Goal: Information Seeking & Learning: Learn about a topic

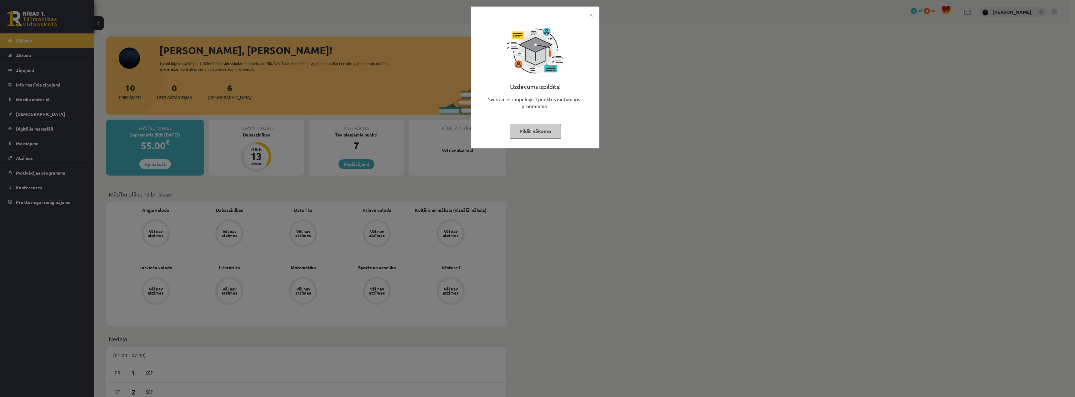
click at [535, 128] on button "Pildīt nākamo" at bounding box center [535, 131] width 51 height 14
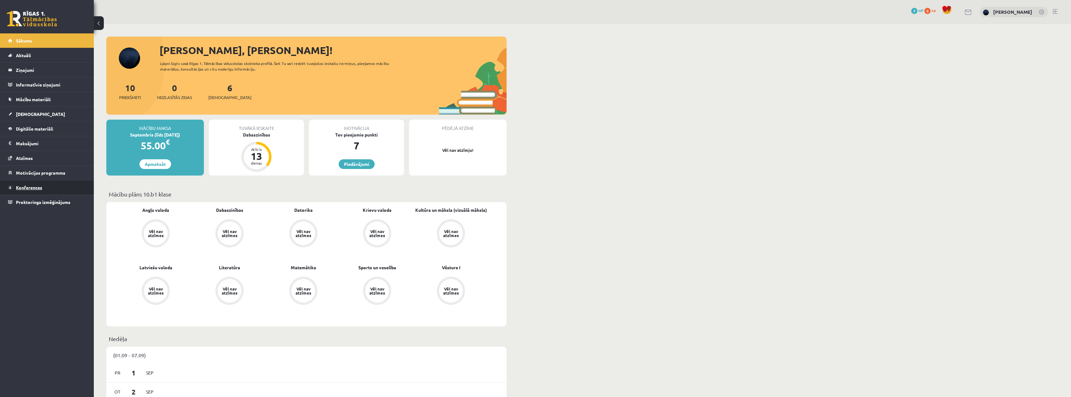
click at [40, 188] on span "Konferences" at bounding box center [29, 188] width 26 height 6
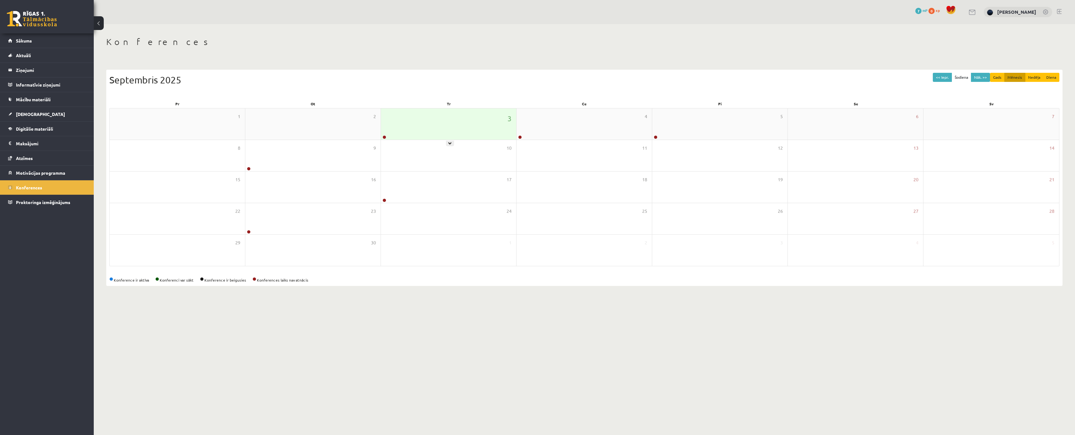
click at [412, 127] on div "3" at bounding box center [448, 123] width 135 height 31
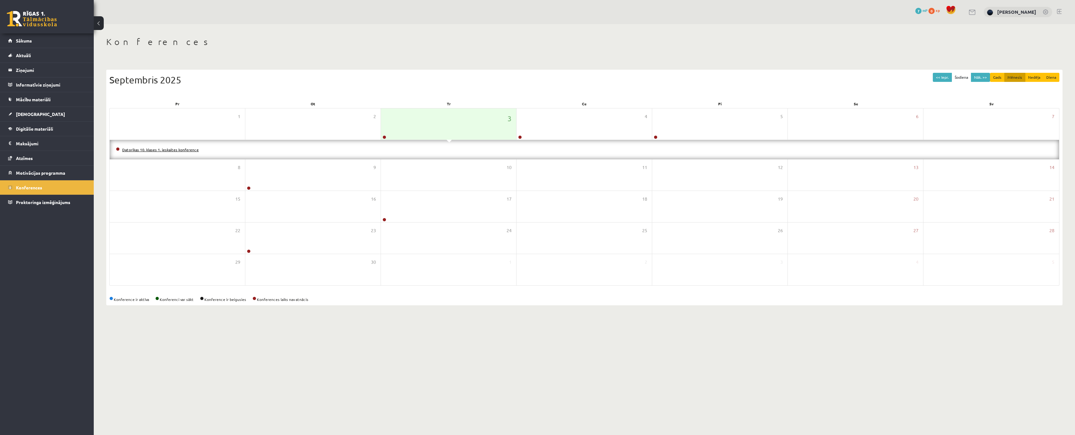
click at [125, 150] on link "Datorikas 10. klases 1. ieskaites konference" at bounding box center [160, 149] width 77 height 5
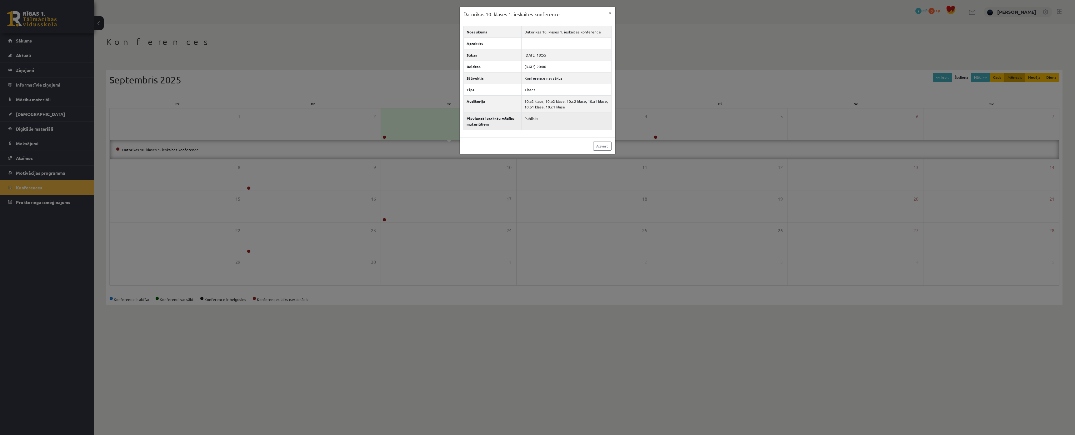
click at [466, 119] on th "Pievienot ierakstu mācību materiāliem" at bounding box center [493, 121] width 58 height 17
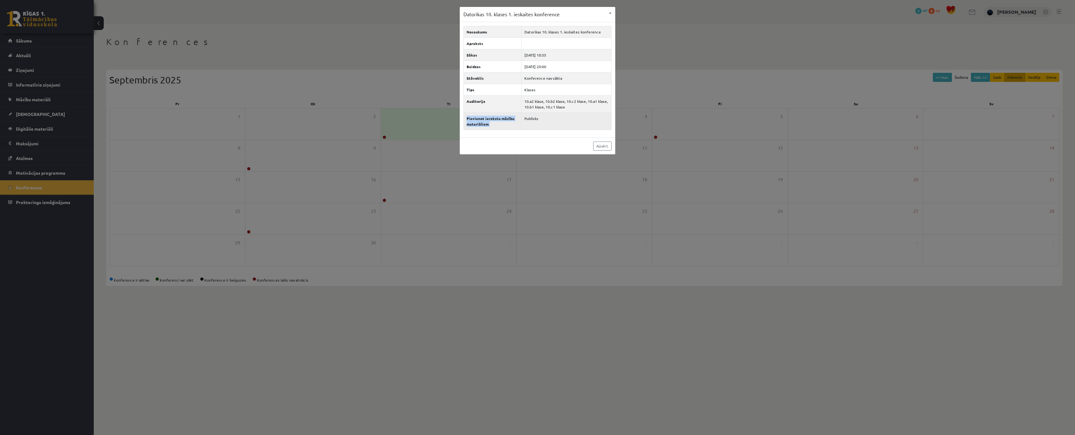
click at [466, 119] on th "Pievienot ierakstu mācību materiāliem" at bounding box center [493, 121] width 58 height 17
click at [531, 118] on td "Publisks" at bounding box center [566, 121] width 90 height 17
click at [471, 91] on th "Tips" at bounding box center [493, 90] width 58 height 12
click at [675, 136] on div "Datorikas 10. klases 1. ieskaites konference × Nosaukums Datorikas 10. klases 1…" at bounding box center [537, 217] width 1075 height 435
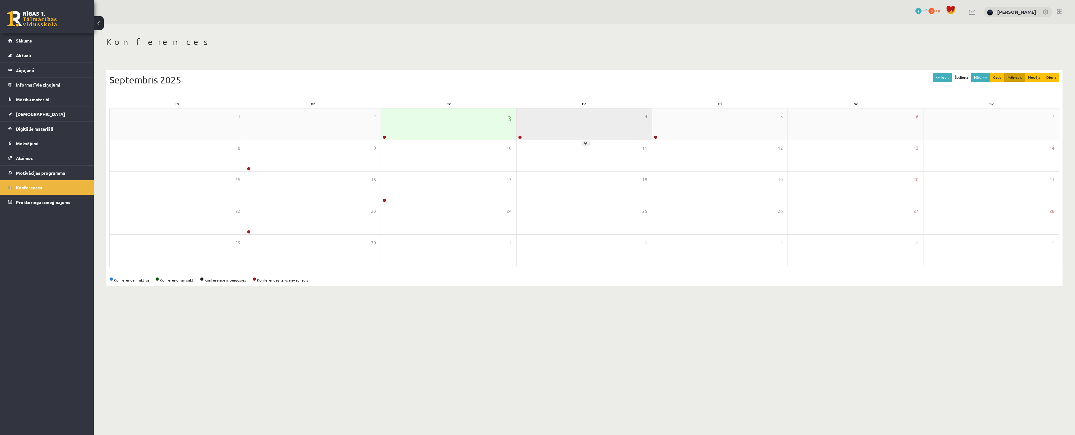
click at [566, 127] on div "4" at bounding box center [584, 123] width 135 height 31
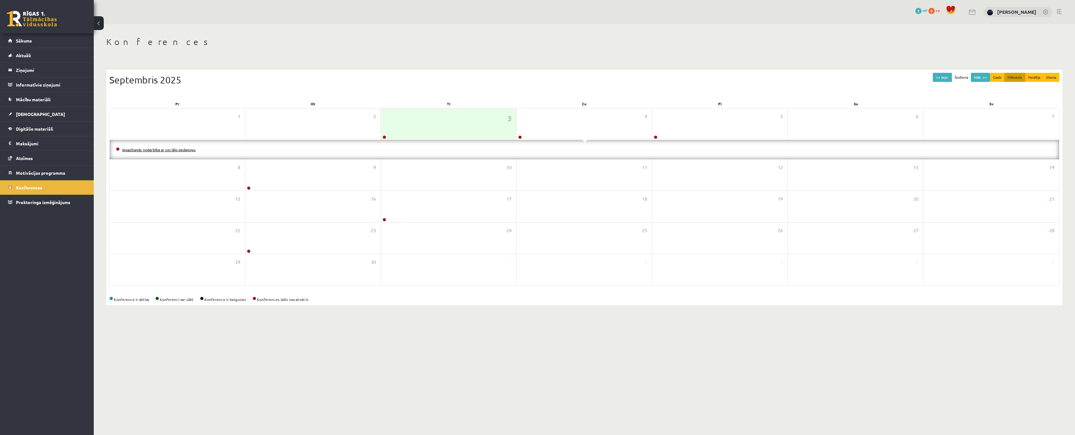
click at [164, 149] on link "Iepazīšanās nodarbība ar sociālo pedagogu" at bounding box center [158, 149] width 73 height 5
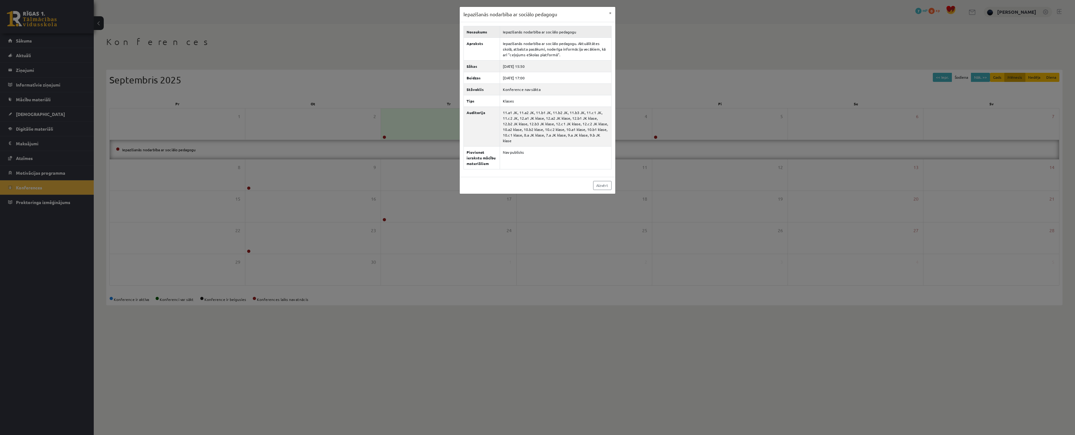
click at [528, 31] on td "Iepazīšanās nodarbība ar sociālo pedagogu" at bounding box center [556, 32] width 112 height 12
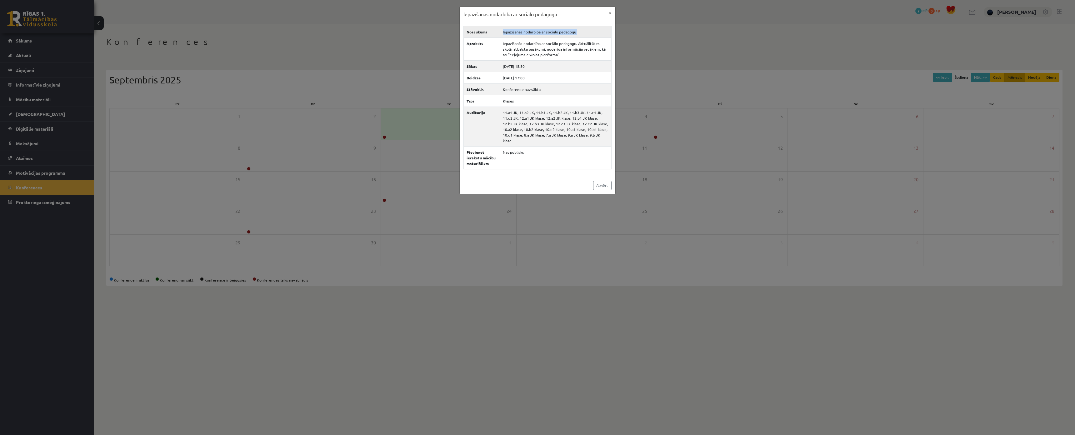
click at [528, 31] on td "Iepazīšanās nodarbība ar sociālo pedagogu" at bounding box center [556, 32] width 112 height 12
click at [523, 44] on td "Iepazīšanās nodarbība ar sociālo pedagogu. Aktuālitātes skolā, atbalsta pasākum…" at bounding box center [556, 49] width 112 height 23
click at [525, 90] on td "Konference nav sākta" at bounding box center [556, 89] width 112 height 12
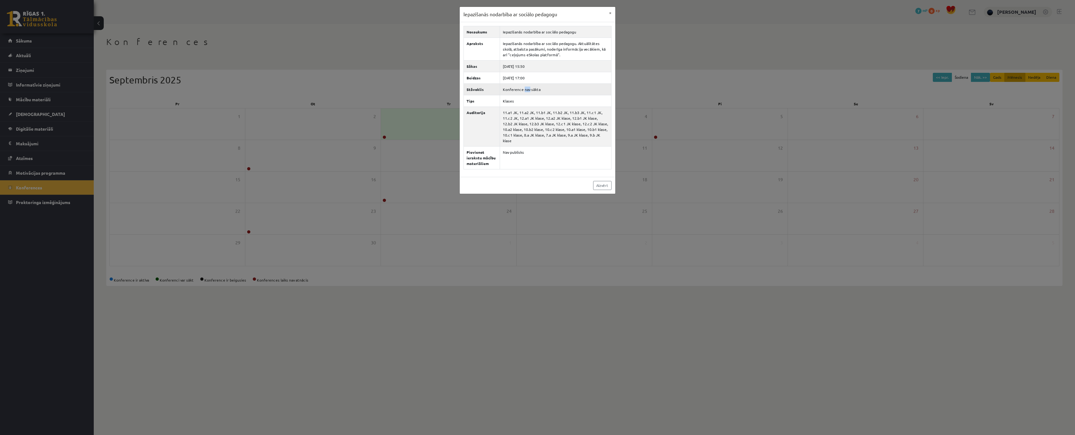
click at [525, 90] on td "Konference nav sākta" at bounding box center [556, 89] width 112 height 12
drag, startPoint x: 525, startPoint y: 90, endPoint x: 510, endPoint y: 124, distance: 37.7
click at [510, 124] on td "11.a1 JK, 11.a2 JK, 11.b1 JK, 11.b2 JK, 11.b3 JK, 11.c1 JK, 11.c2 JK, 12.a1 JK …" at bounding box center [556, 127] width 112 height 40
click at [513, 147] on td "Nav publisks" at bounding box center [556, 157] width 112 height 23
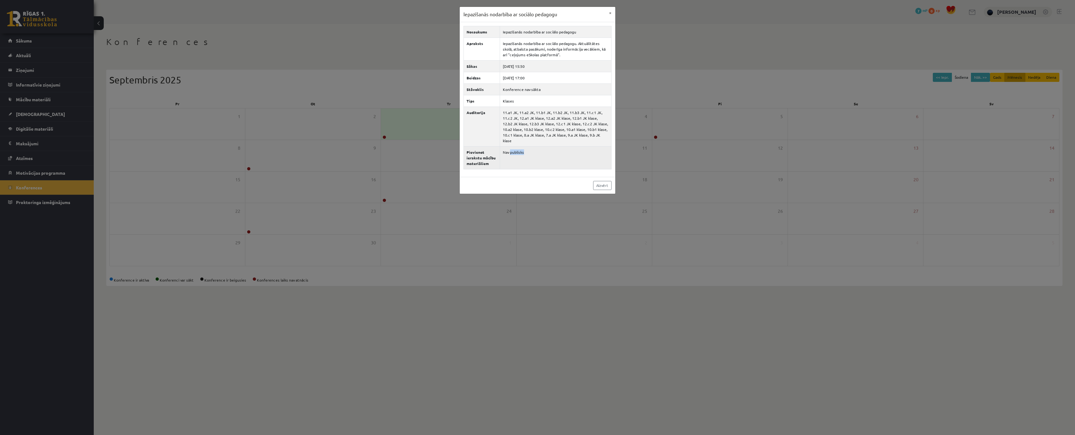
click at [513, 147] on td "Nav publisks" at bounding box center [556, 157] width 112 height 23
click at [570, 140] on td "11.a1 JK, 11.a2 JK, 11.b1 JK, 11.b2 JK, 11.b3 JK, 11.c1 JK, 11.c2 JK, 12.a1 JK …" at bounding box center [556, 127] width 112 height 40
click at [650, 160] on div "Iepazīšanās nodarbība ar sociālo pedagogu × Nosaukums Iepazīšanās nodarbība ar …" at bounding box center [537, 217] width 1075 height 435
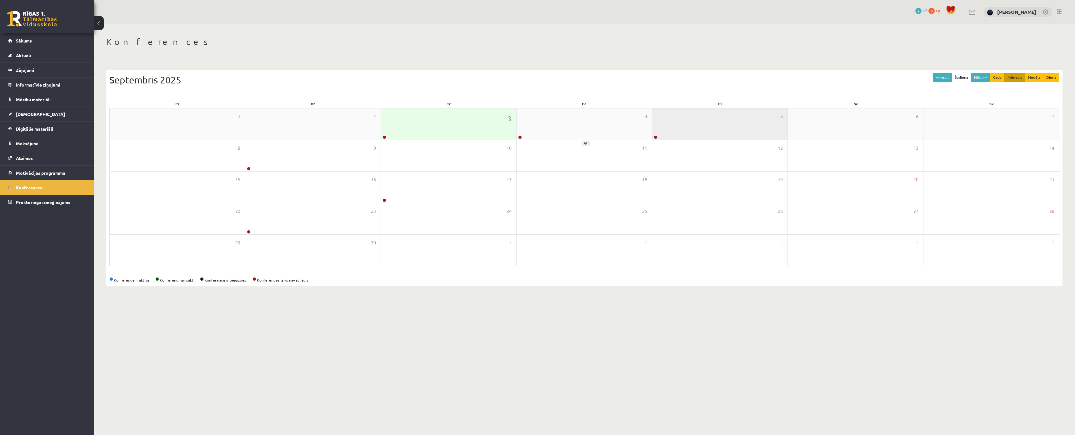
click at [686, 118] on div "5" at bounding box center [719, 123] width 135 height 31
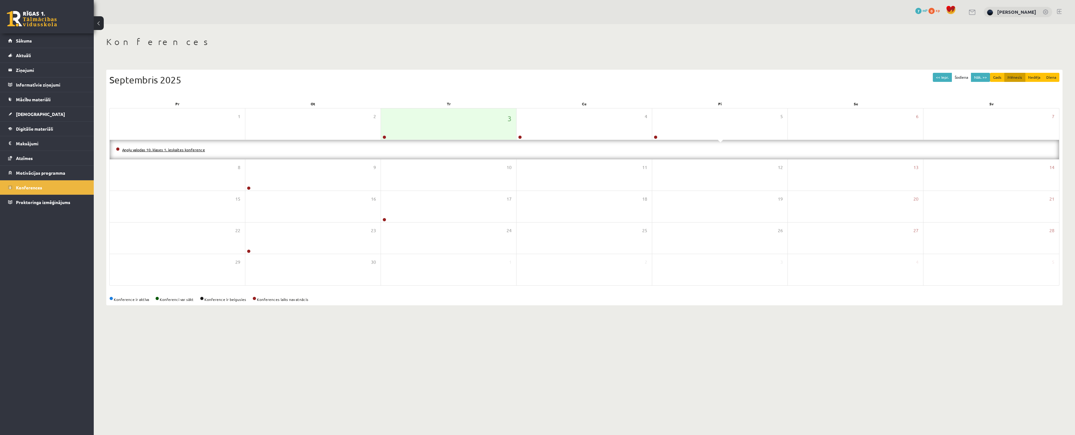
click at [202, 148] on link "Angļu valodas 10. klases 1. ieskaites konference" at bounding box center [163, 149] width 83 height 5
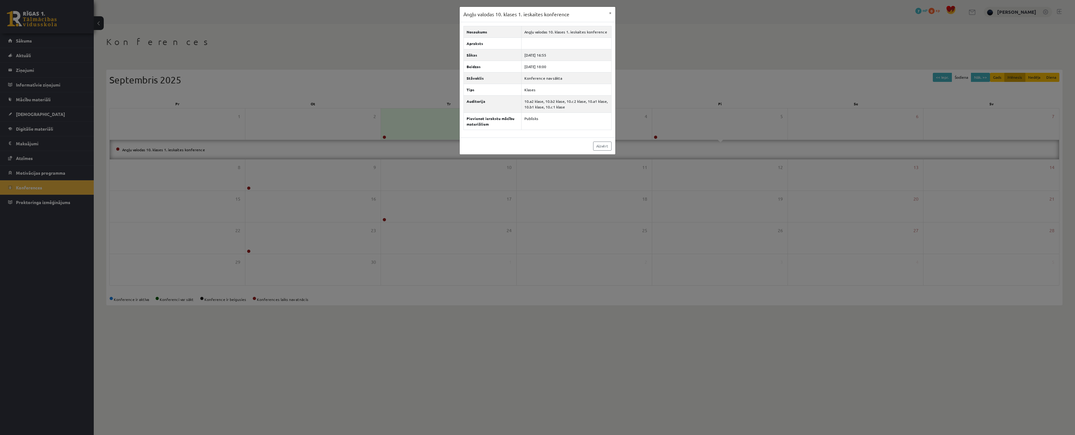
click at [235, 145] on div "Angļu valodas 10. klases 1. ieskaites konference × Nosaukums Angļu valodas 10. …" at bounding box center [537, 217] width 1075 height 435
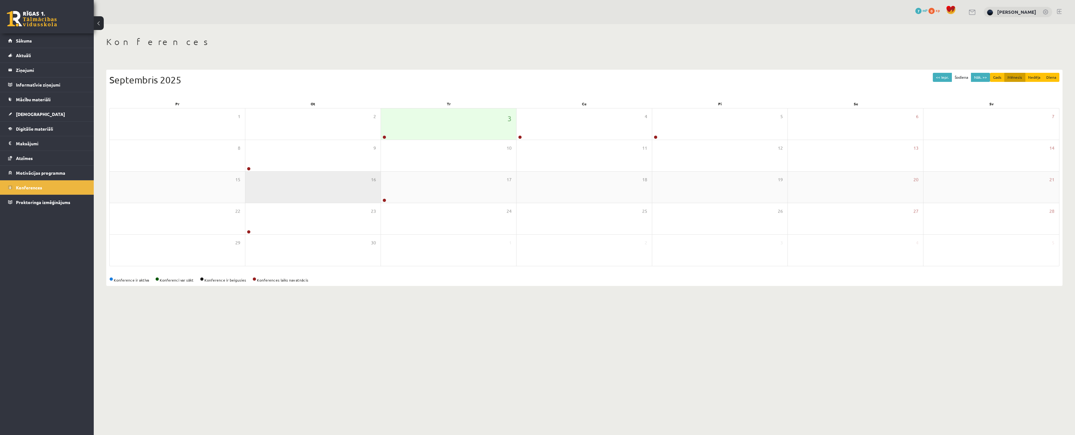
click at [297, 174] on div "16" at bounding box center [312, 187] width 135 height 31
click at [297, 163] on div "9" at bounding box center [312, 155] width 135 height 31
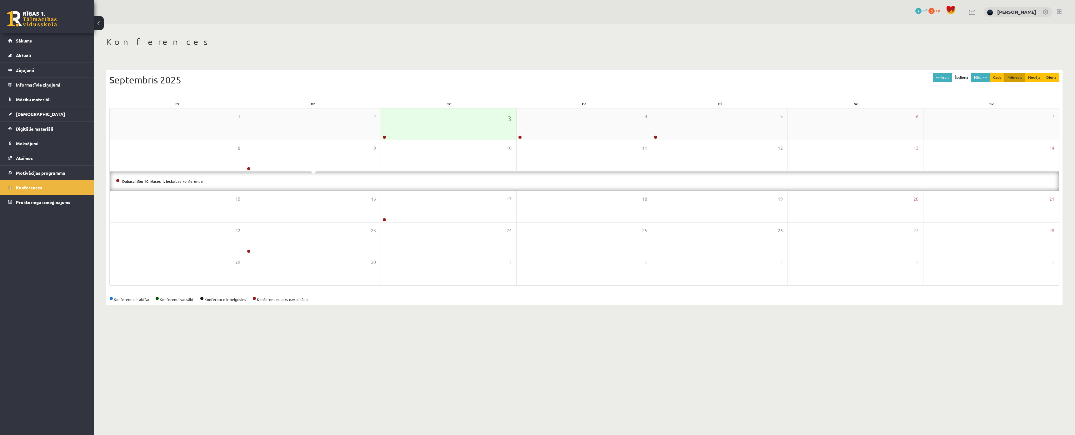
click at [425, 123] on div "3" at bounding box center [448, 123] width 135 height 31
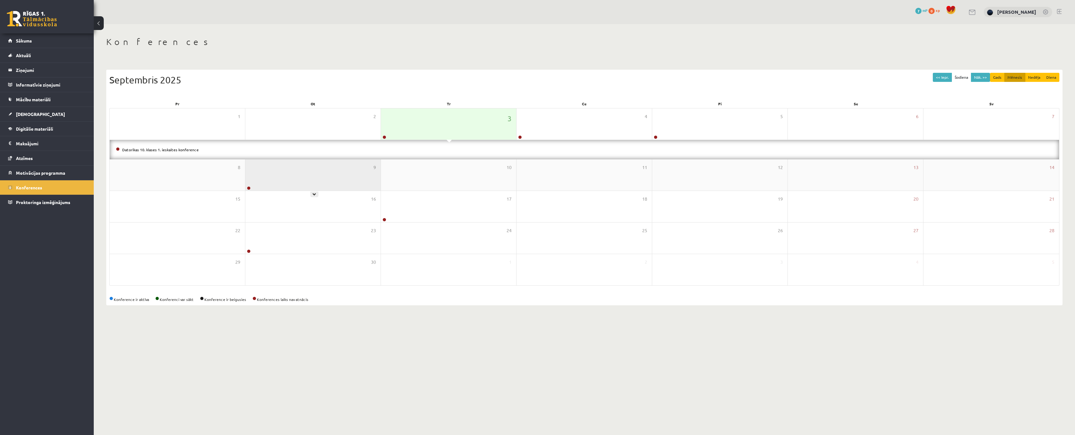
click at [335, 172] on div "9" at bounding box center [312, 174] width 135 height 31
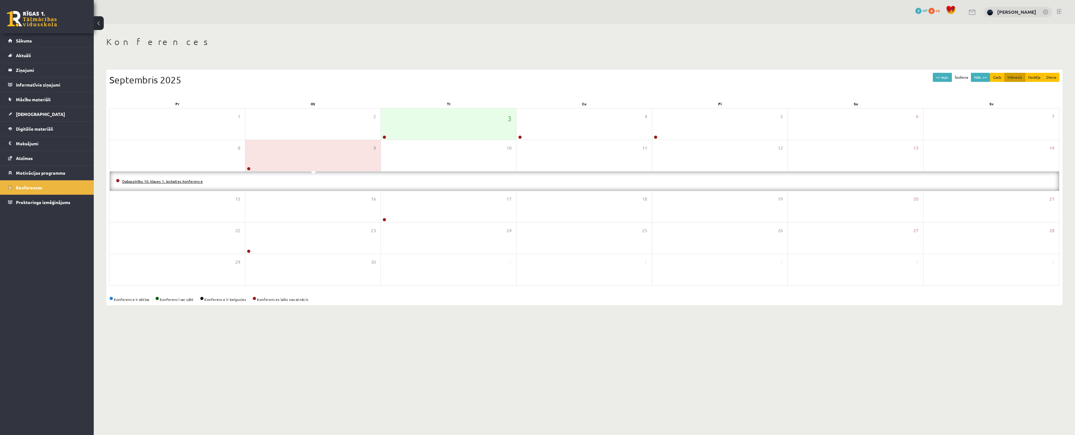
click at [182, 180] on link "Dabaszinību 10. klases 1. ieskaites konference" at bounding box center [162, 181] width 81 height 5
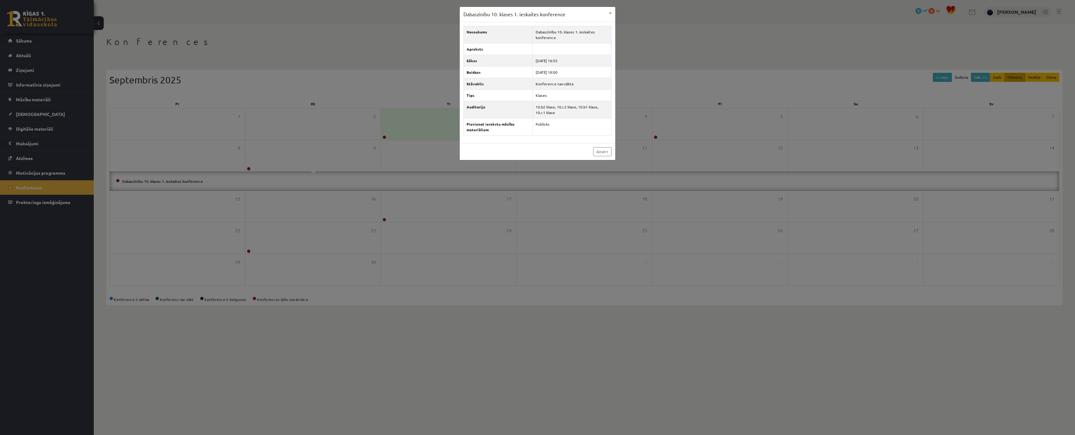
click at [299, 138] on div "Dabaszinību 10. klases 1. ieskaites konference × Nosaukums Dabaszinību 10. klas…" at bounding box center [537, 217] width 1075 height 435
